Goal: Navigation & Orientation: Find specific page/section

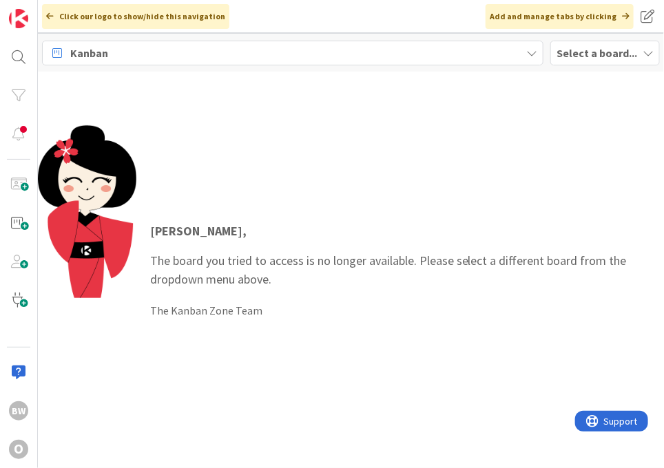
click at [577, 63] on div "Select a board..." at bounding box center [605, 53] width 110 height 25
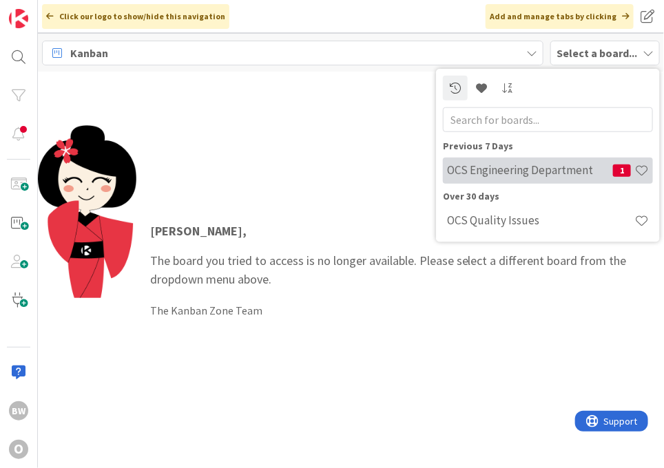
click at [533, 169] on h4 "OCS Engineering Department" at bounding box center [530, 170] width 166 height 14
